Goal: Check status: Check status

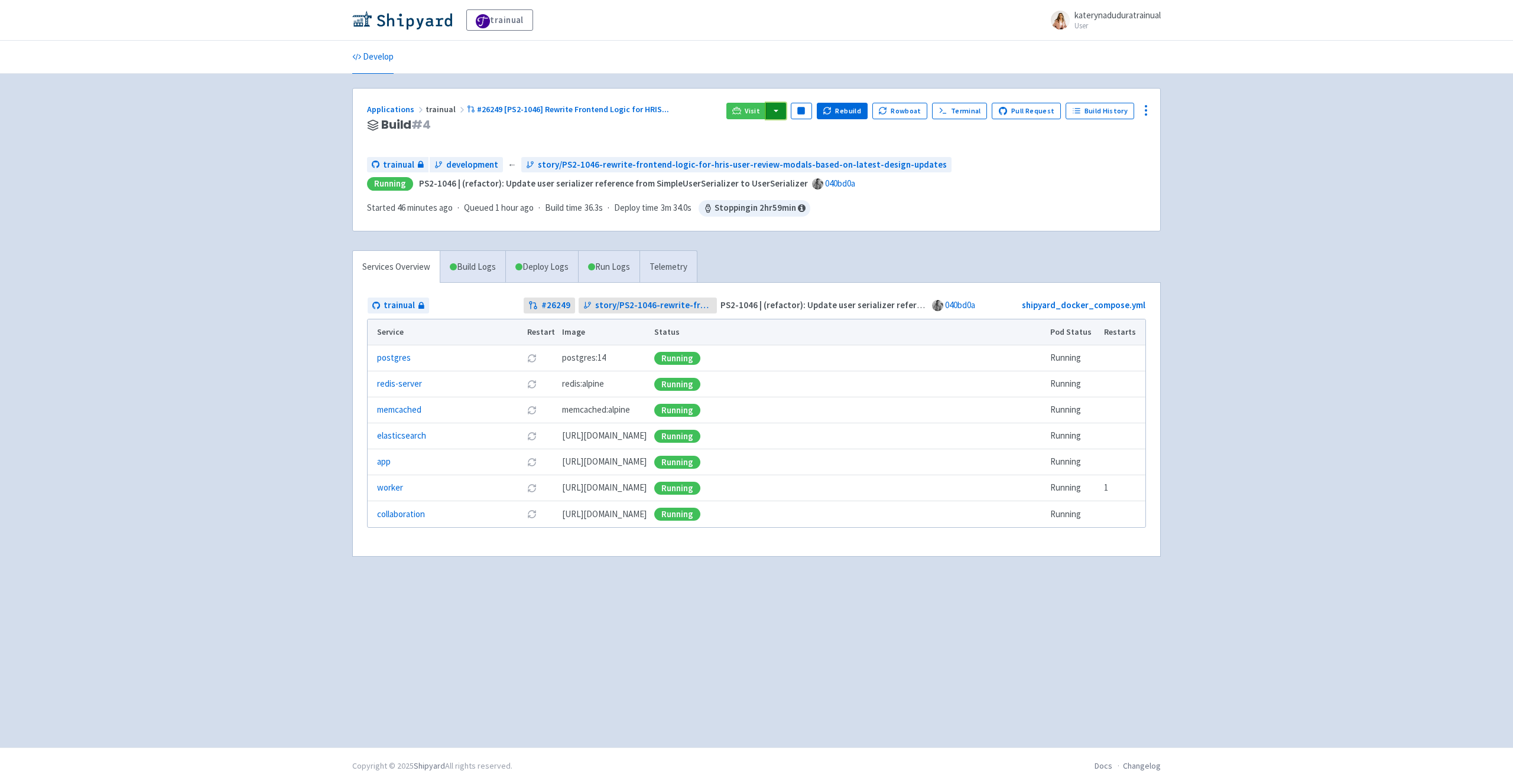
click at [786, 111] on button "button" at bounding box center [776, 110] width 20 height 16
click at [865, 135] on link "trainual (admin)" at bounding box center [821, 135] width 111 height 18
click at [527, 270] on link "Deploy Logs" at bounding box center [541, 267] width 73 height 33
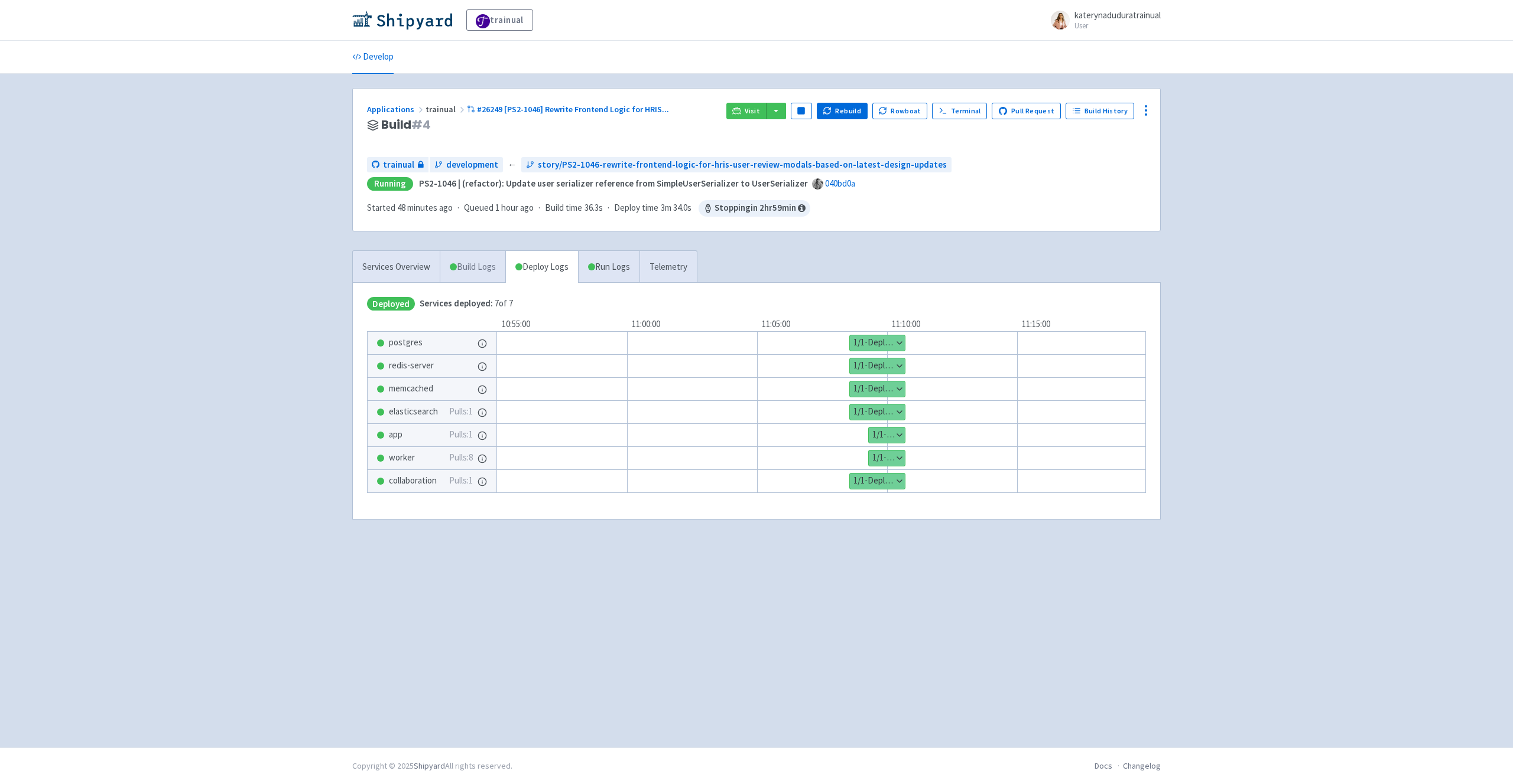
click at [482, 271] on link "Build Logs" at bounding box center [473, 267] width 65 height 33
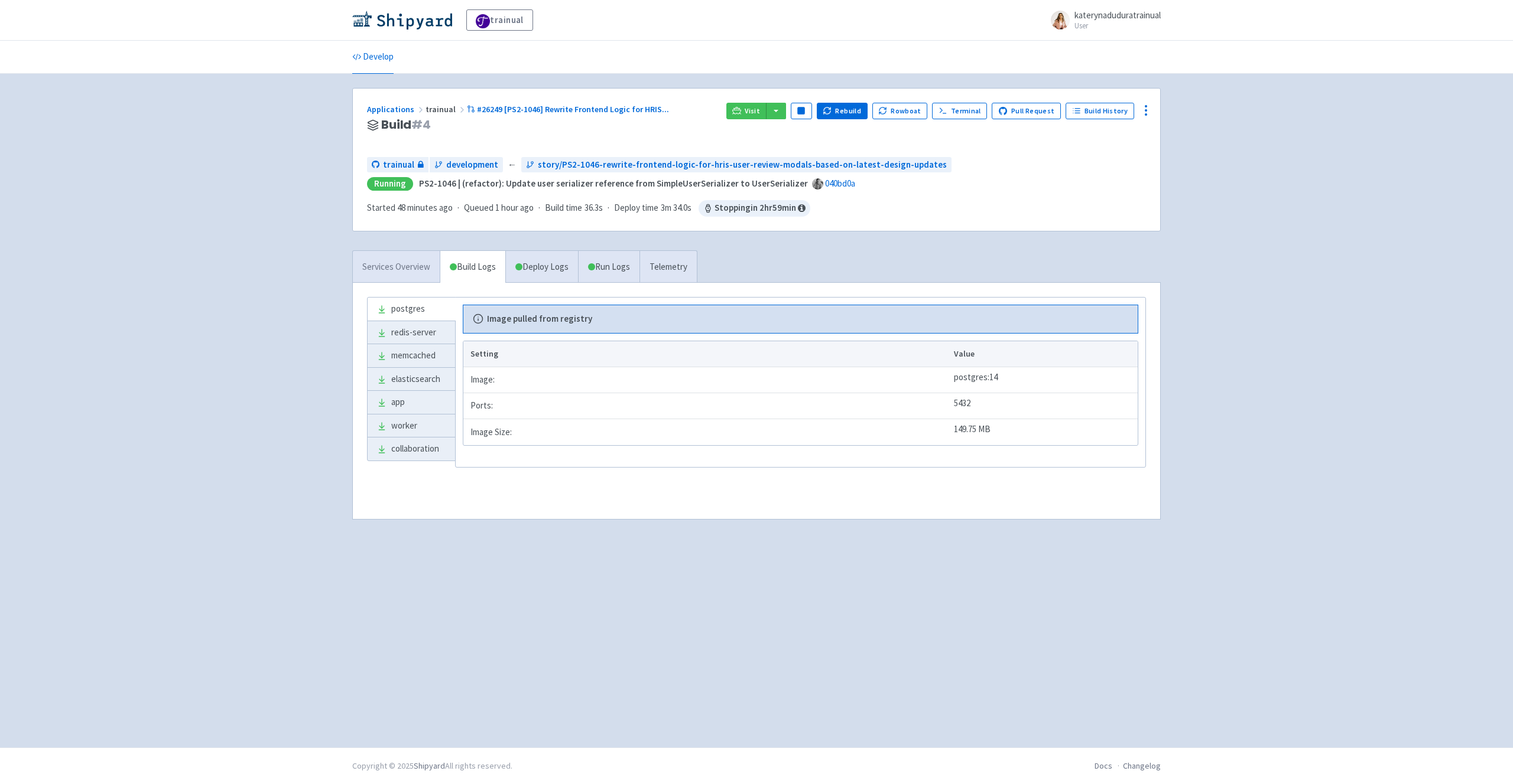
click at [373, 276] on link "Services Overview" at bounding box center [396, 267] width 87 height 33
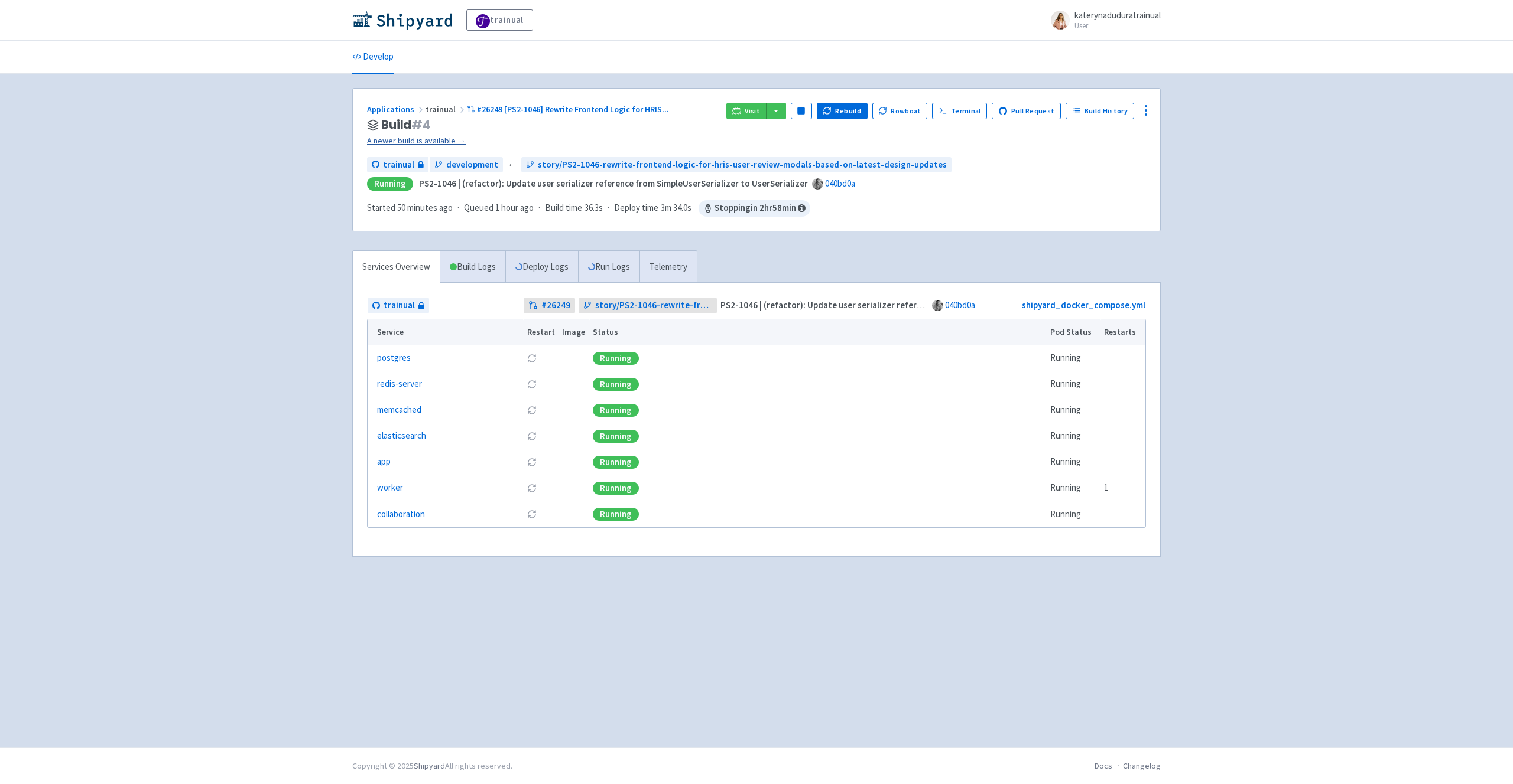
click at [446, 135] on link "A newer build is available →" at bounding box center [542, 140] width 350 height 13
